Goal: Task Accomplishment & Management: Use online tool/utility

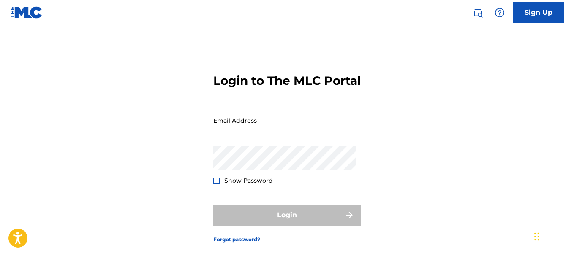
click at [263, 133] on input "Email Address" at bounding box center [284, 120] width 143 height 24
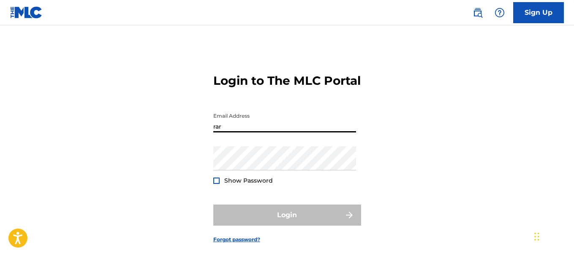
type input "[EMAIL_ADDRESS][DOMAIN_NAME]"
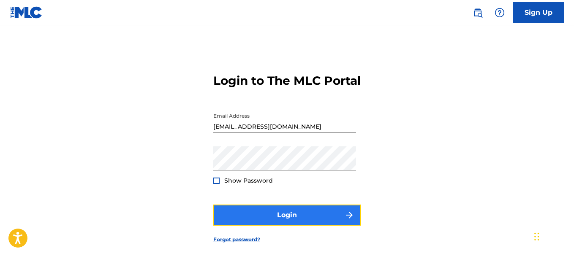
click at [278, 226] on button "Login" at bounding box center [287, 215] width 148 height 21
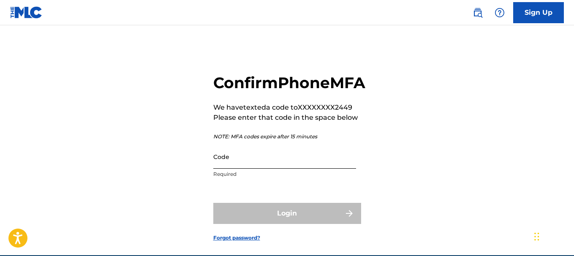
click at [217, 169] on input "Code" at bounding box center [284, 157] width 143 height 24
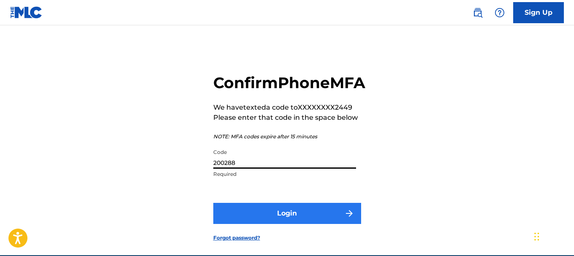
type input "200288"
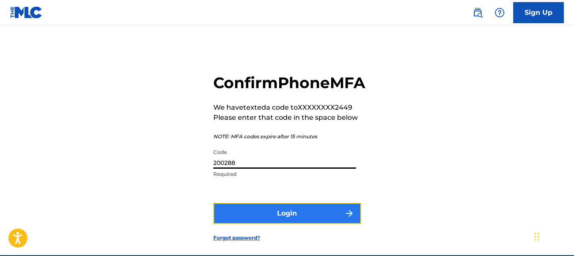
click at [243, 224] on button "Login" at bounding box center [287, 213] width 148 height 21
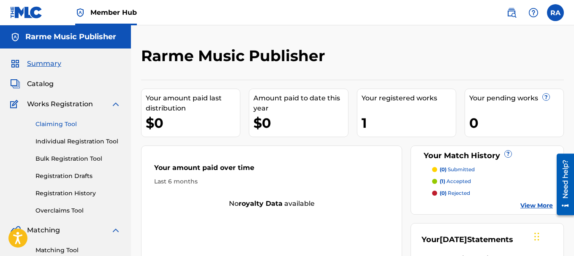
click at [70, 124] on link "Claiming Tool" at bounding box center [77, 124] width 85 height 9
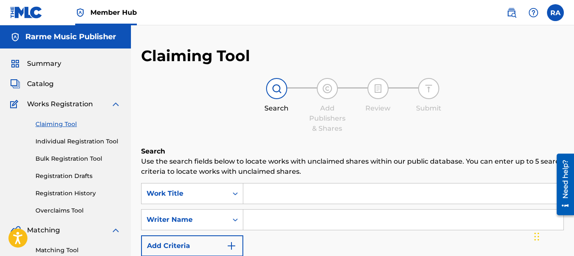
drag, startPoint x: 255, startPoint y: 190, endPoint x: 263, endPoint y: 200, distance: 12.9
click at [263, 200] on input "Search Form" at bounding box center [403, 194] width 320 height 20
click at [279, 248] on div "SearchWithCriteria785e60c2-ab98-486c-aca2-5983fcb8ae48 Work Title SearchWithCri…" at bounding box center [352, 219] width 423 height 73
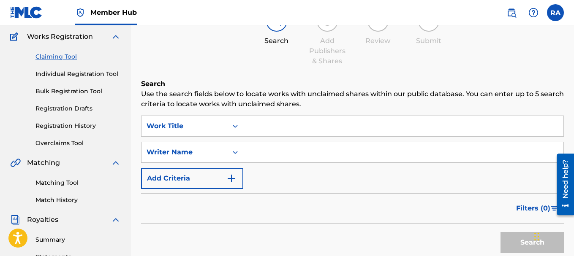
scroll to position [84, 0]
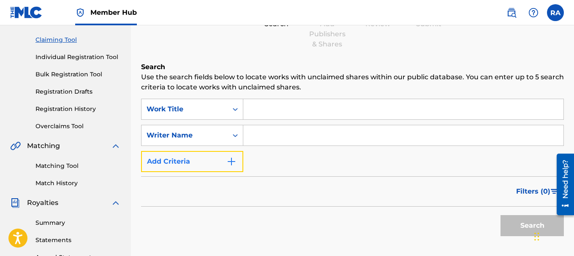
click at [165, 163] on button "Add Criteria" at bounding box center [192, 161] width 102 height 21
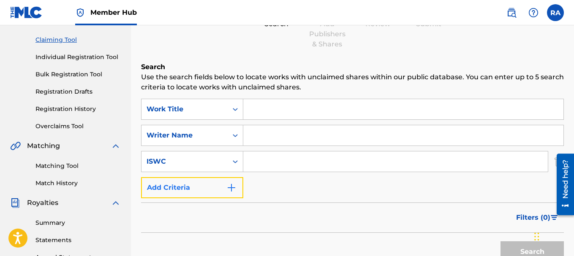
click at [198, 186] on button "Add Criteria" at bounding box center [192, 187] width 102 height 21
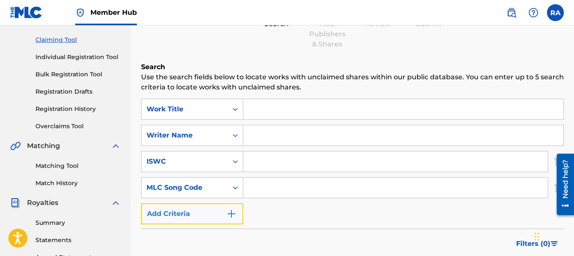
click at [206, 211] on button "Add Criteria" at bounding box center [192, 213] width 102 height 21
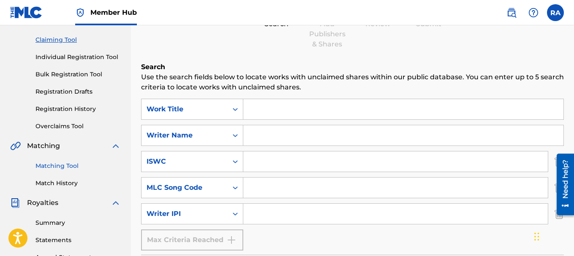
click at [66, 168] on link "Matching Tool" at bounding box center [77, 166] width 85 height 9
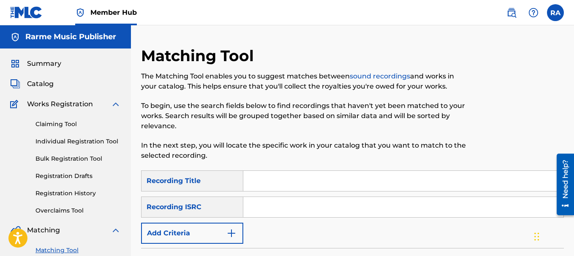
click at [252, 181] on input "Search Form" at bounding box center [403, 181] width 320 height 20
type input "odg"
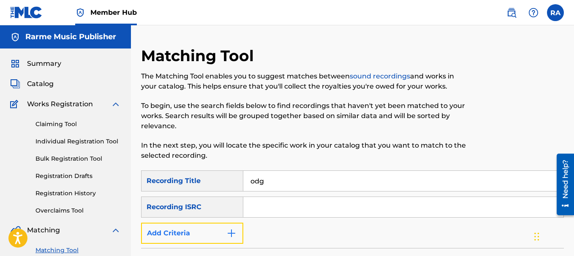
click at [217, 233] on button "Add Criteria" at bounding box center [192, 233] width 102 height 21
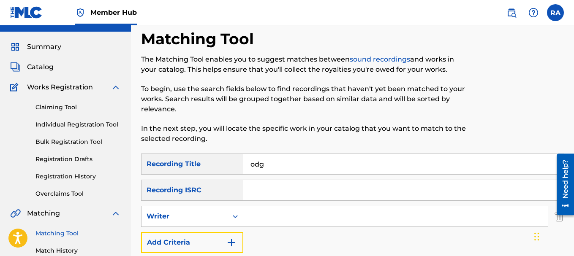
scroll to position [34, 0]
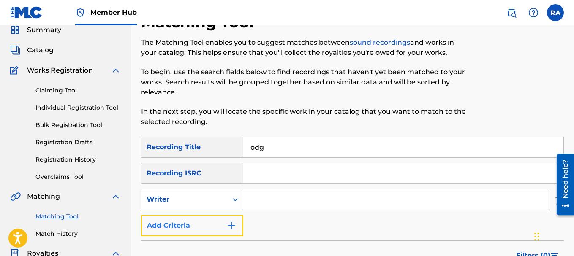
click at [224, 225] on button "Add Criteria" at bounding box center [192, 225] width 102 height 21
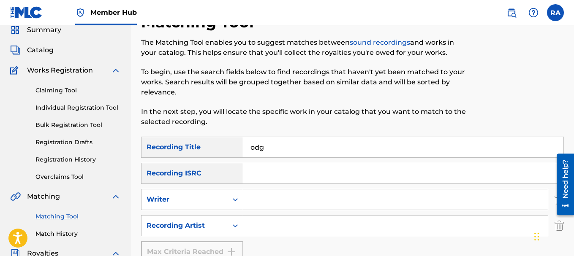
click at [256, 220] on input "Search Form" at bounding box center [395, 226] width 304 height 20
type input "reos de nuevo [PERSON_NAME]"
click at [371, 244] on div "SearchWithCriteria32672602-2960-411e-b24d-617266ddb290 Recording Title odg Sear…" at bounding box center [352, 200] width 423 height 126
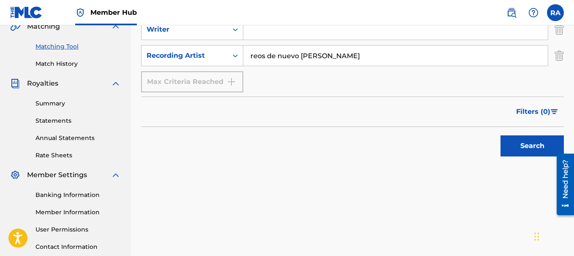
scroll to position [220, 0]
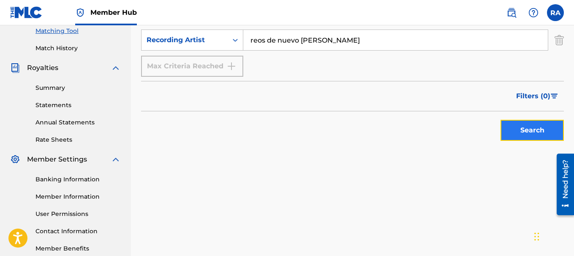
click at [525, 136] on button "Search" at bounding box center [531, 130] width 63 height 21
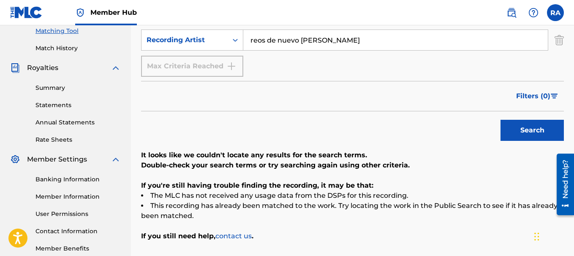
click at [249, 156] on p "It looks like we couldn't locate any results for the search terms." at bounding box center [352, 155] width 423 height 10
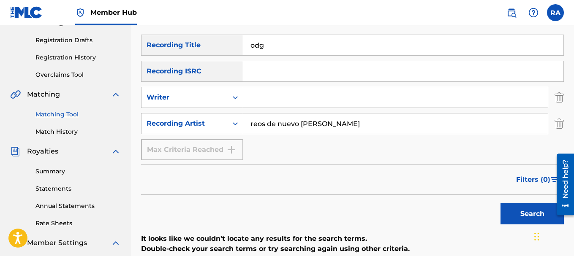
scroll to position [135, 0]
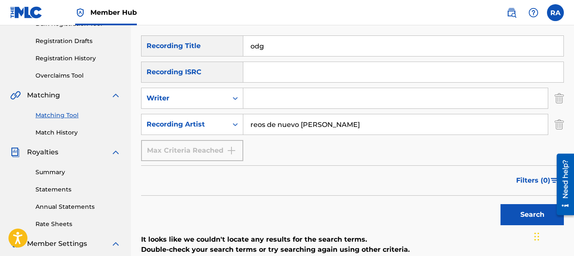
click at [274, 52] on input "odg" at bounding box center [403, 46] width 320 height 20
type input "o"
click at [500, 204] on button "Search" at bounding box center [531, 214] width 63 height 21
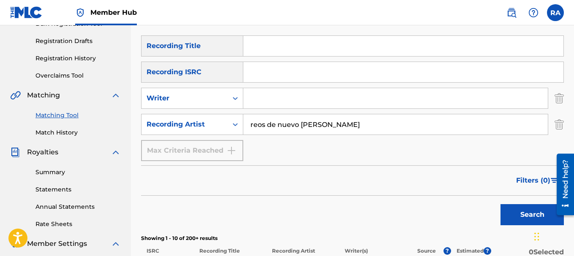
drag, startPoint x: 264, startPoint y: 182, endPoint x: 218, endPoint y: 212, distance: 55.3
click at [218, 212] on div "Search" at bounding box center [352, 213] width 423 height 34
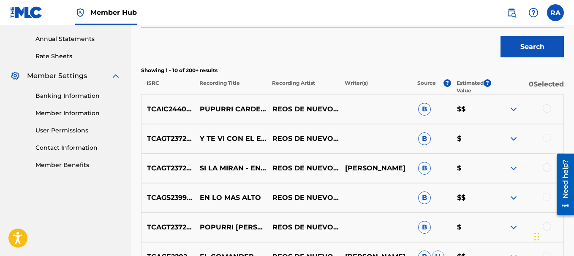
scroll to position [304, 0]
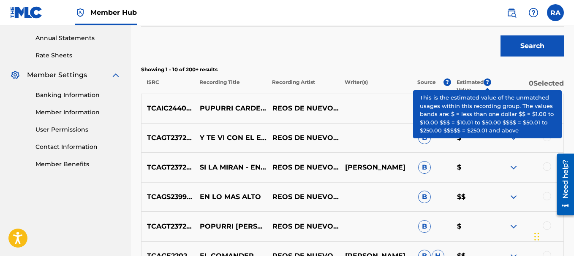
click at [483, 84] on span "?" at bounding box center [487, 83] width 8 height 8
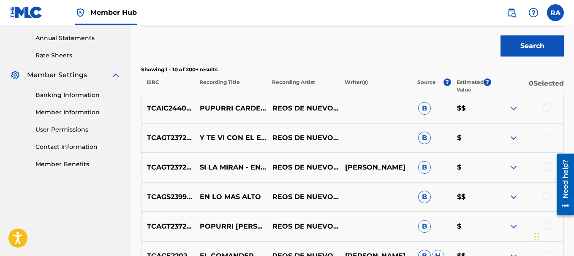
click at [478, 60] on div "Search" at bounding box center [352, 44] width 423 height 34
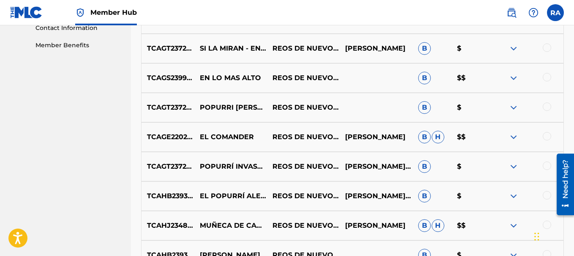
scroll to position [439, 0]
